Goal: Information Seeking & Learning: Check status

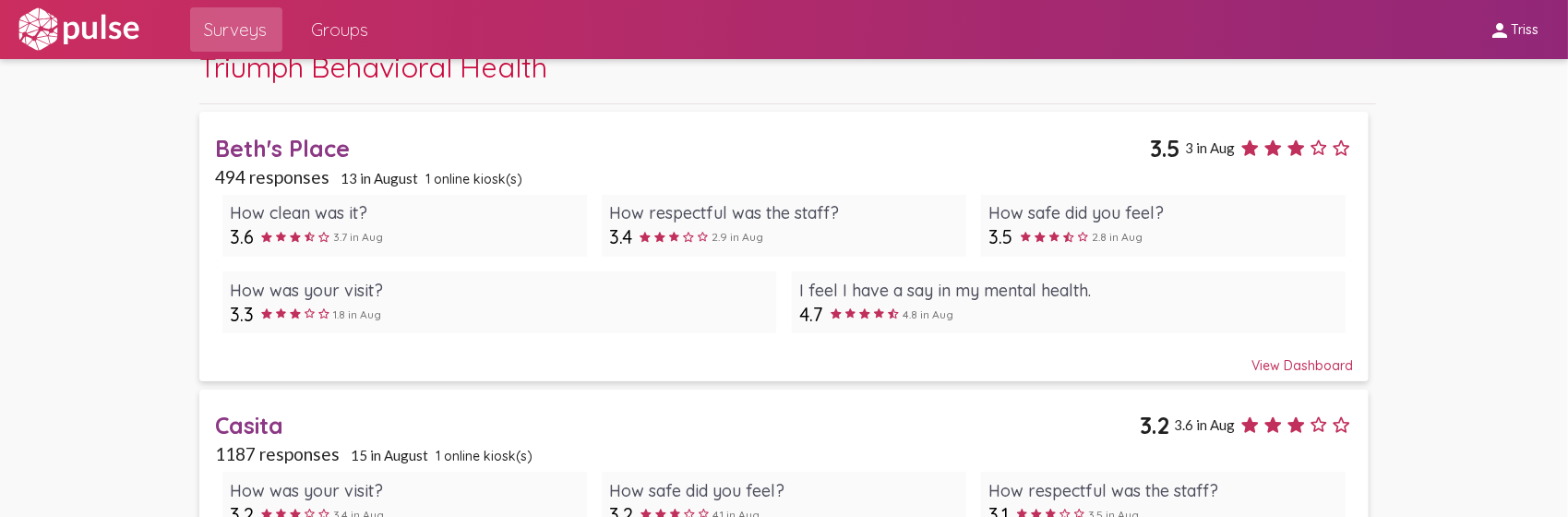
scroll to position [184, 0]
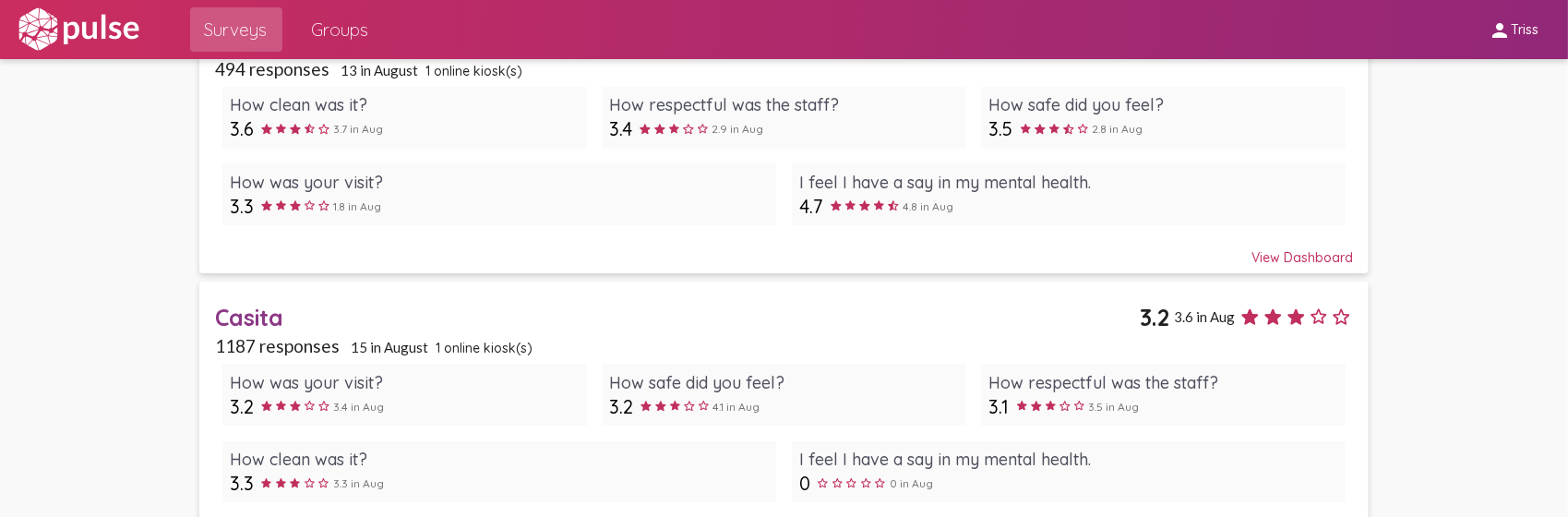
click at [266, 320] on div "Casita" at bounding box center [678, 316] width 926 height 29
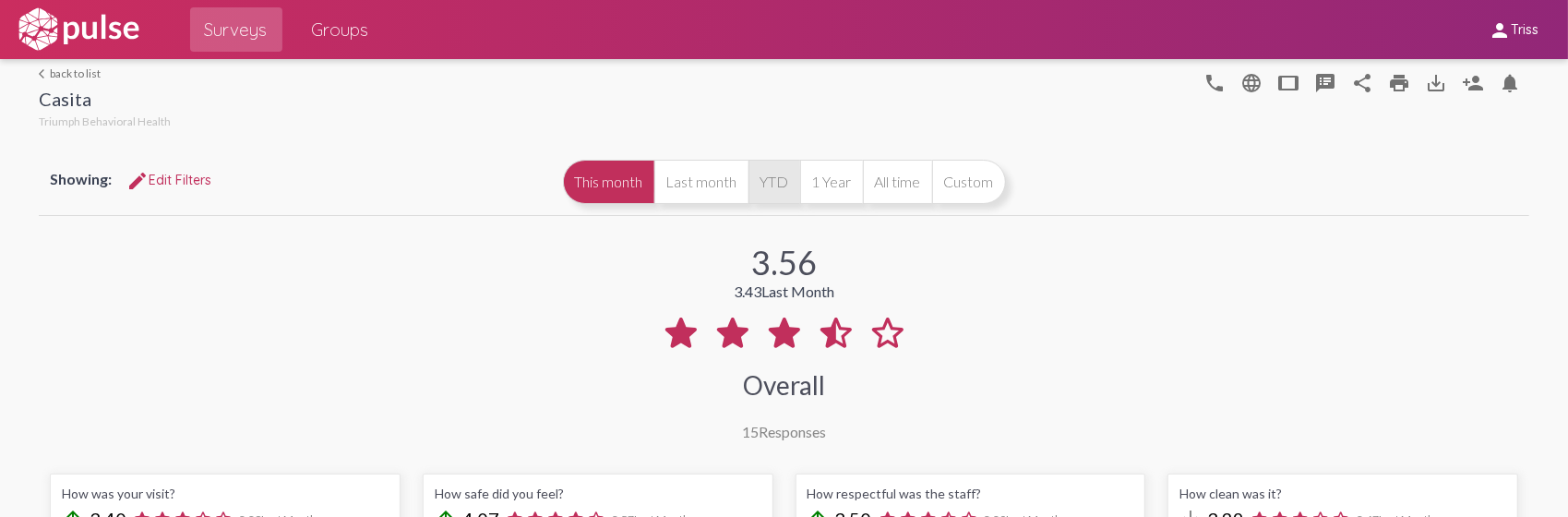
click at [774, 191] on button "YTD" at bounding box center [774, 182] width 51 height 45
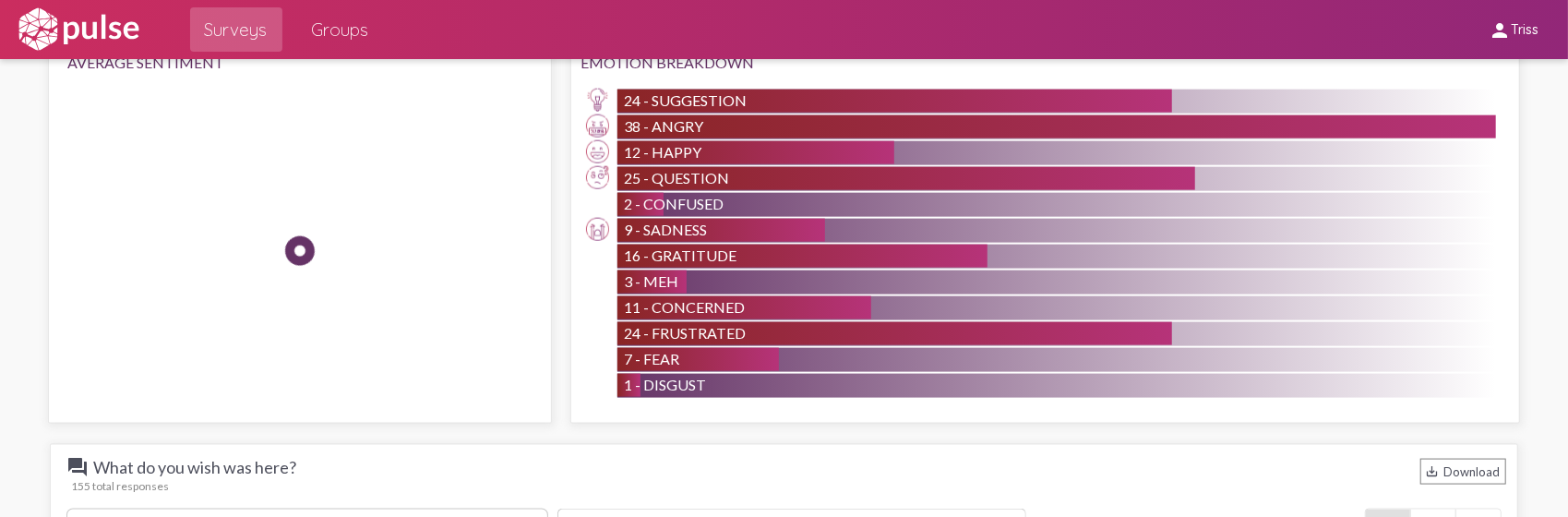
scroll to position [1938, 0]
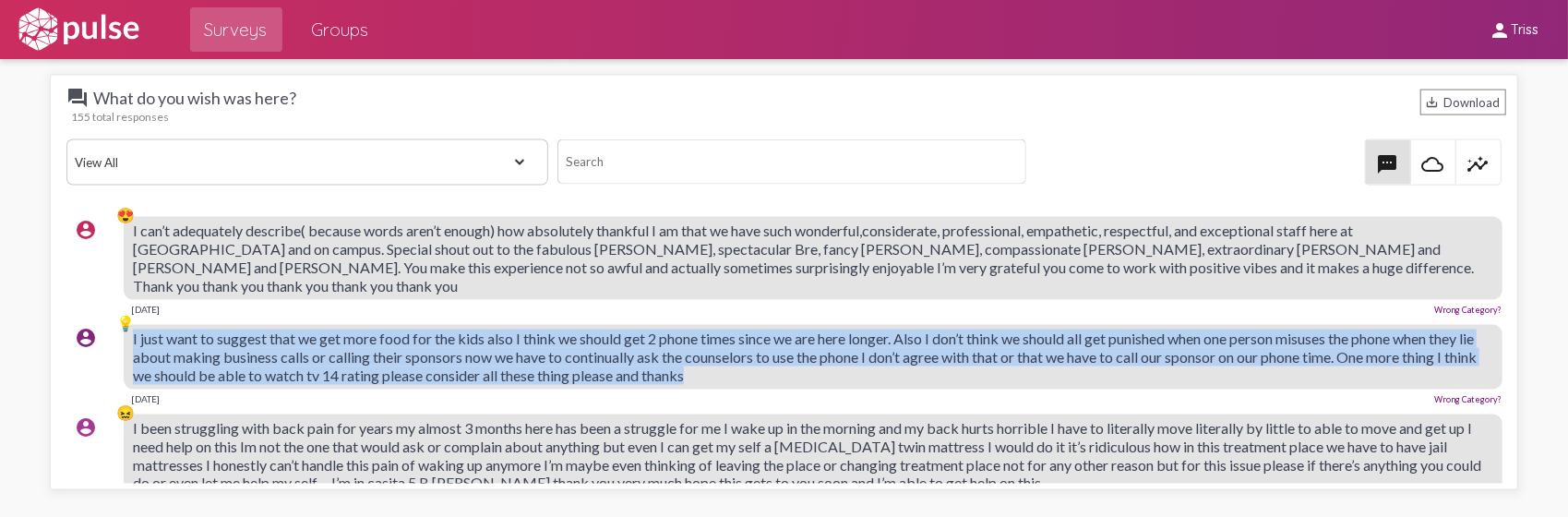
drag, startPoint x: 816, startPoint y: 351, endPoint x: 129, endPoint y: 317, distance: 687.8
click at [129, 317] on div "account_circle 💡 I just want to suggest that we get more food for the kids also…" at bounding box center [788, 364] width 1444 height 96
drag, startPoint x: 129, startPoint y: 317, endPoint x: 174, endPoint y: 316, distance: 45.0
copy div "💡 I just want to suggest that we get more food for the kids also I think we sho…"
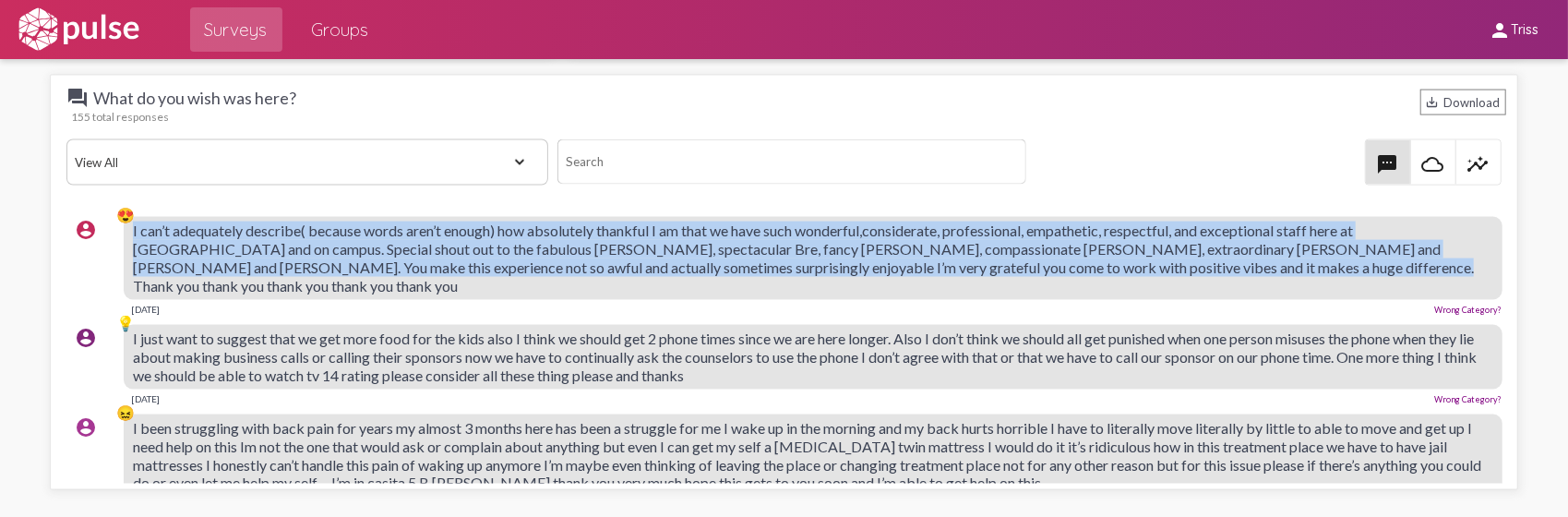
drag, startPoint x: 131, startPoint y: 222, endPoint x: 1310, endPoint y: 272, distance: 1180.1
click at [1310, 272] on div "account_circle 😍 I can’t adequately describe( because words aren’t enough) how …" at bounding box center [788, 265] width 1444 height 114
copy div "😍 I can’t adequately describe( because words aren’t enough) how absolutely than…"
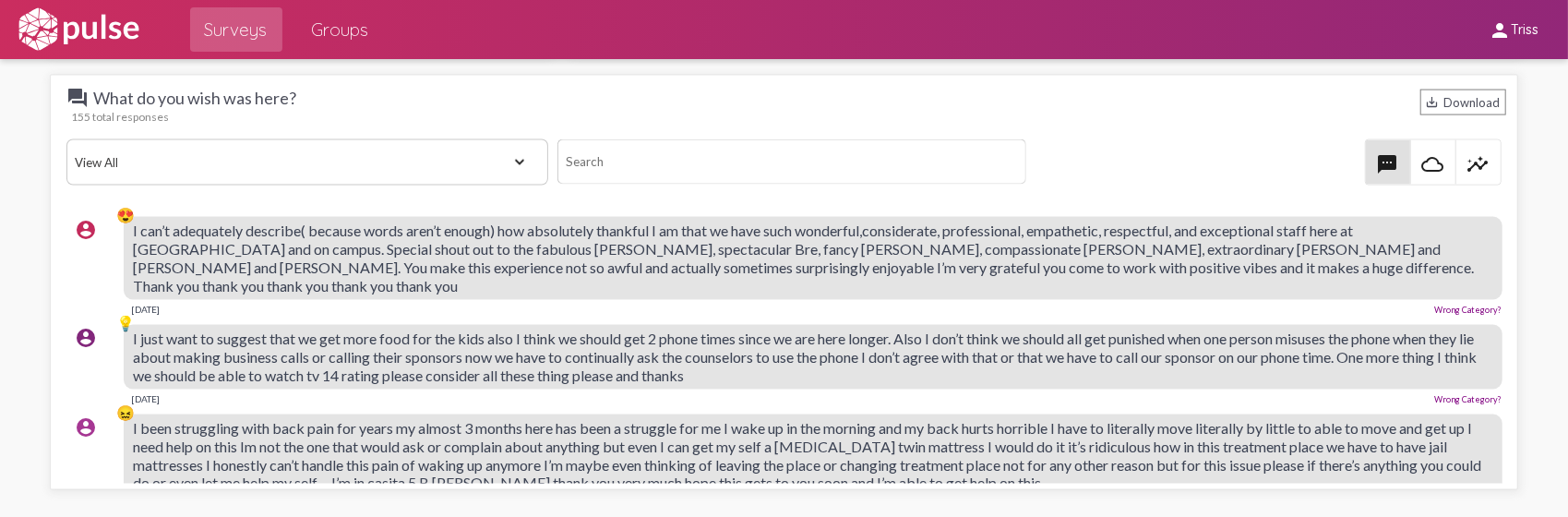
click at [1203, 300] on div "[DATE] Wrong Category?" at bounding box center [813, 308] width 1378 height 15
